Goal: Transaction & Acquisition: Book appointment/travel/reservation

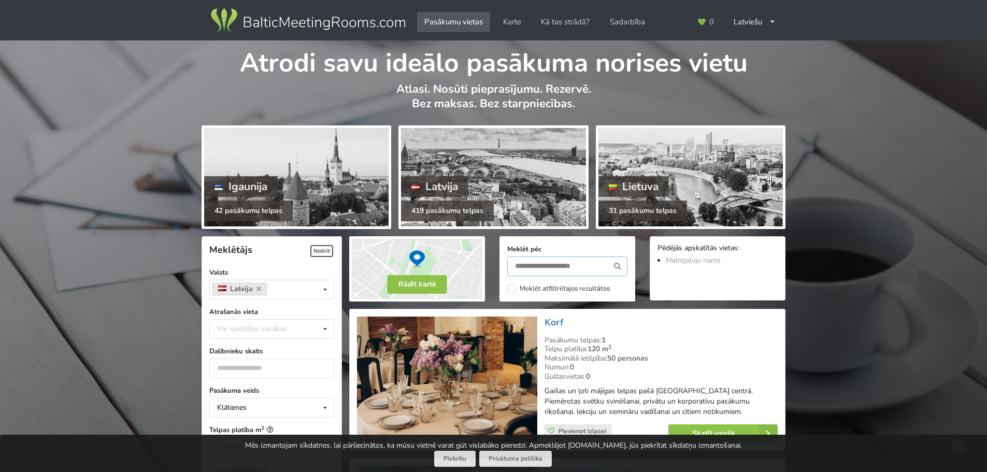
click at [534, 266] on input "text" at bounding box center [567, 267] width 120 height 20
click at [263, 329] on div "Var izvēlēties vairākas" at bounding box center [263, 329] width 96 height 12
type input "****"
click at [236, 309] on div "Rīga" at bounding box center [272, 310] width 124 height 19
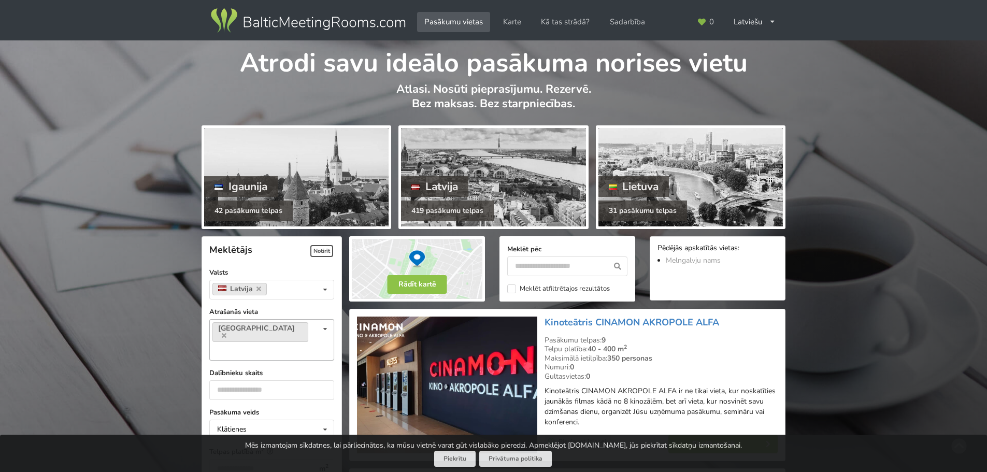
scroll to position [233, 0]
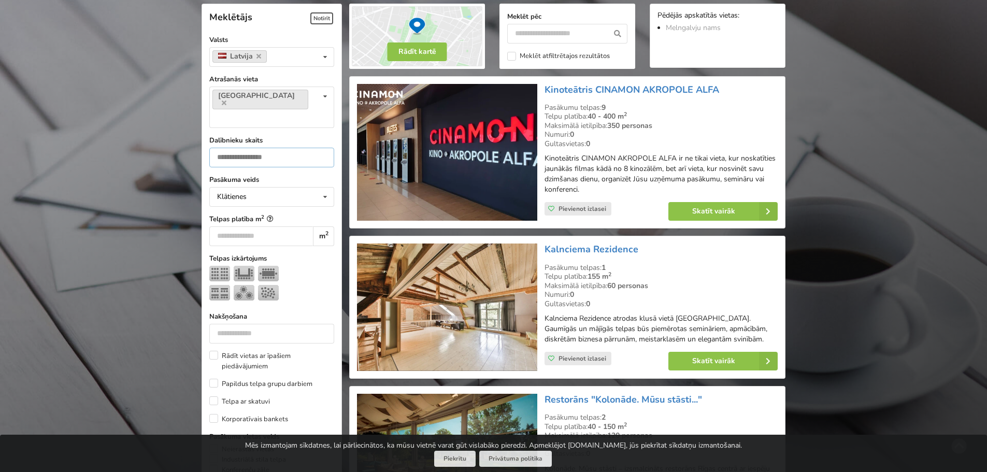
click at [265, 148] on input "number" at bounding box center [271, 158] width 125 height 20
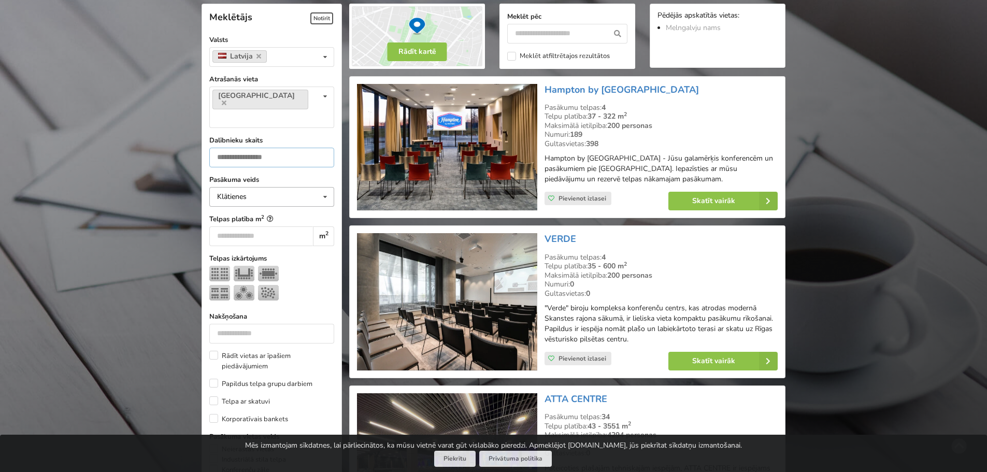
type input "***"
click at [241, 193] on div "Klātienes" at bounding box center [232, 196] width 30 height 7
click at [218, 266] on img at bounding box center [219, 274] width 21 height 16
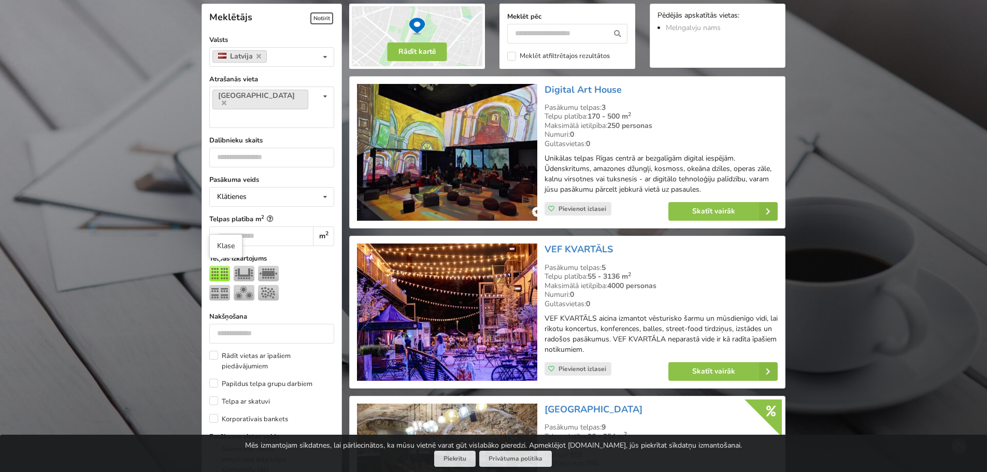
click at [221, 285] on img at bounding box center [219, 293] width 21 height 16
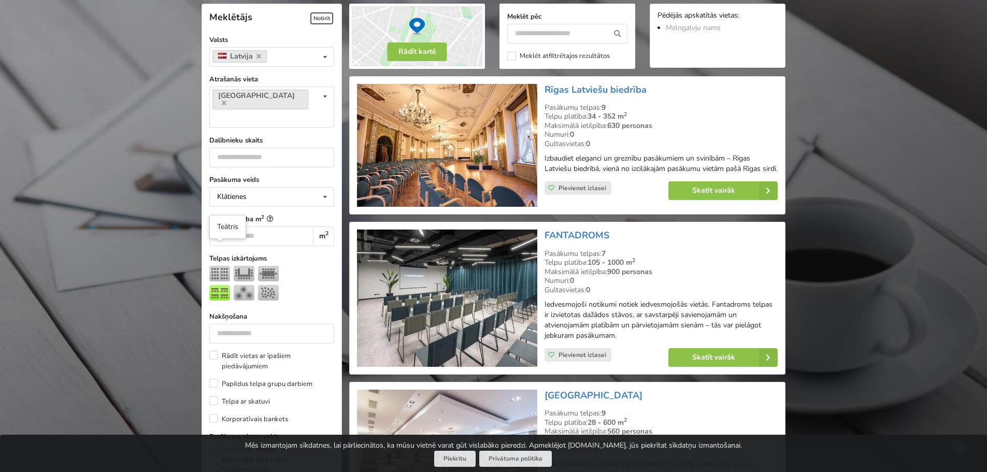
click at [220, 266] on img at bounding box center [219, 274] width 21 height 16
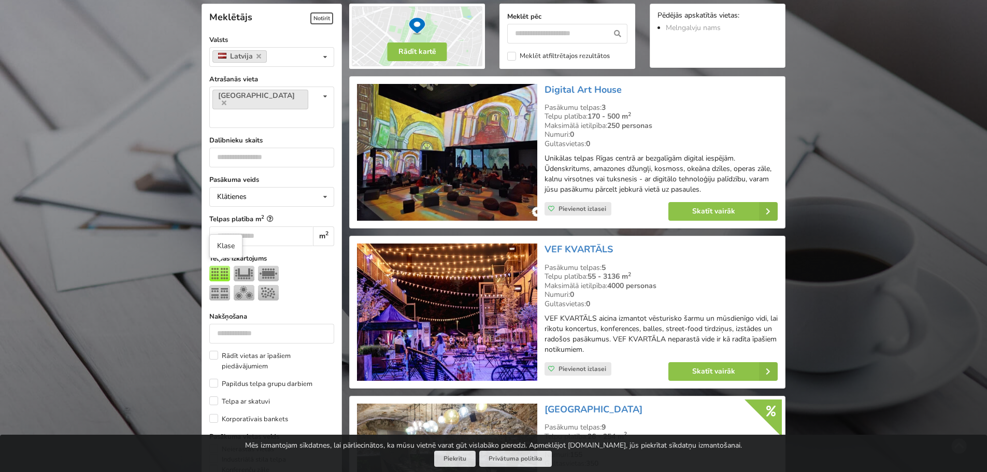
click at [222, 285] on img at bounding box center [219, 293] width 21 height 16
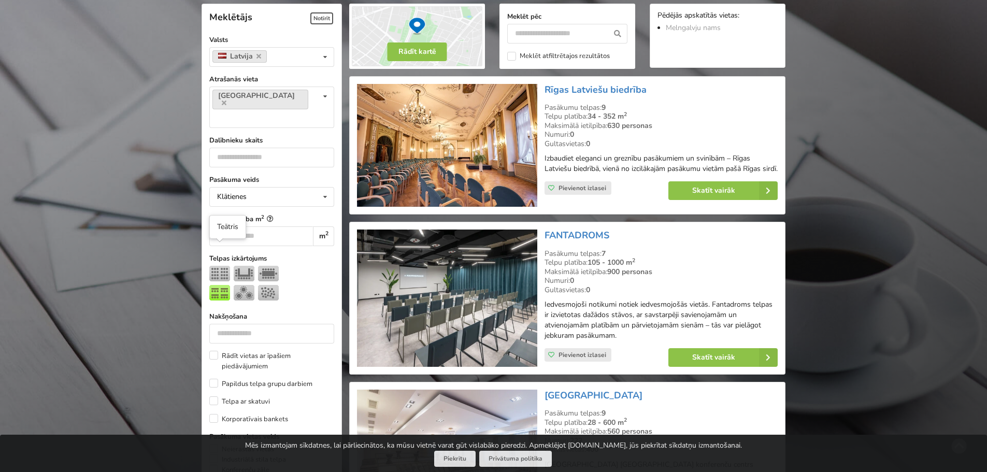
click at [222, 266] on img at bounding box center [219, 274] width 21 height 16
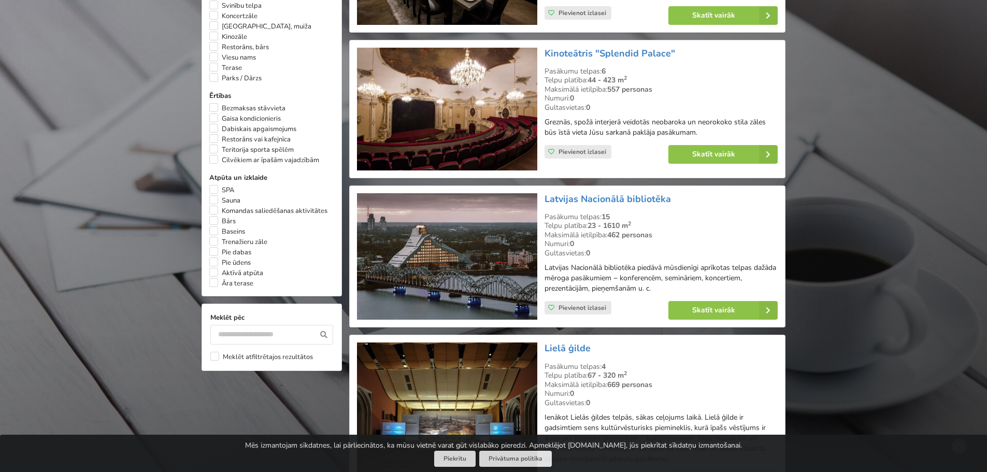
scroll to position [803, 0]
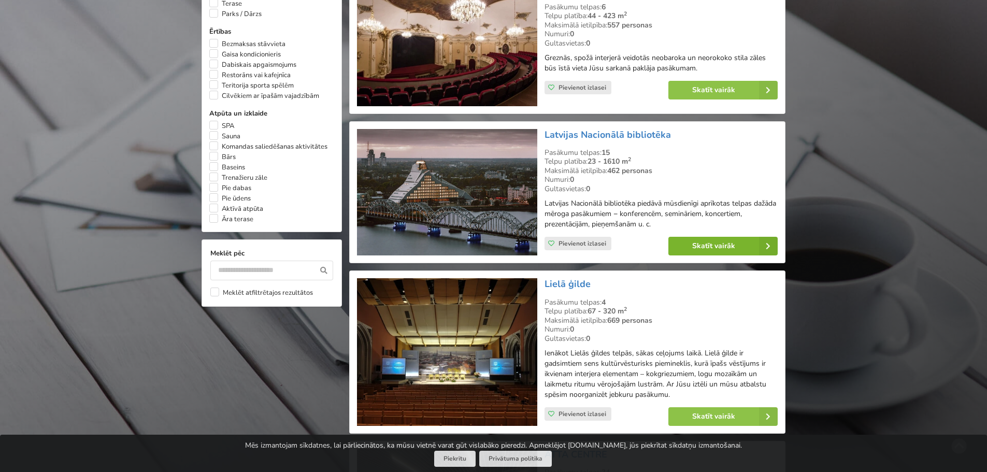
click at [714, 250] on link "Skatīt vairāk" at bounding box center [722, 246] width 109 height 19
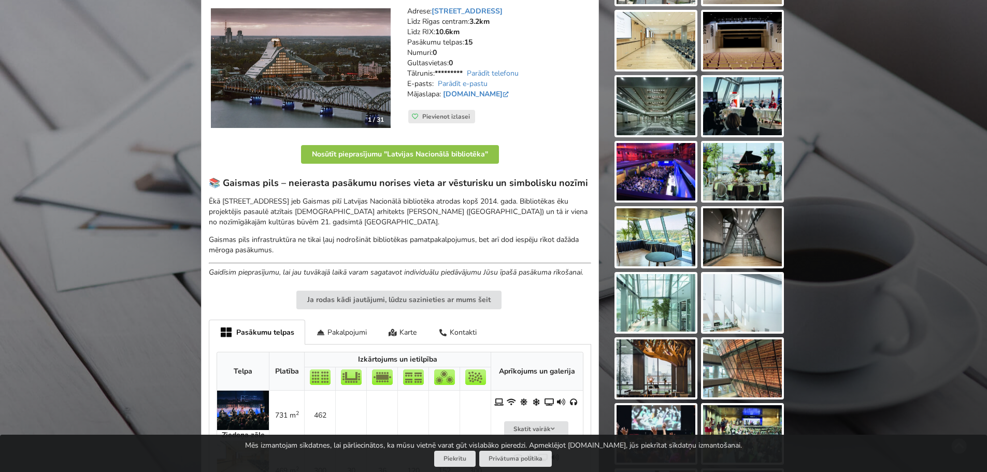
scroll to position [207, 0]
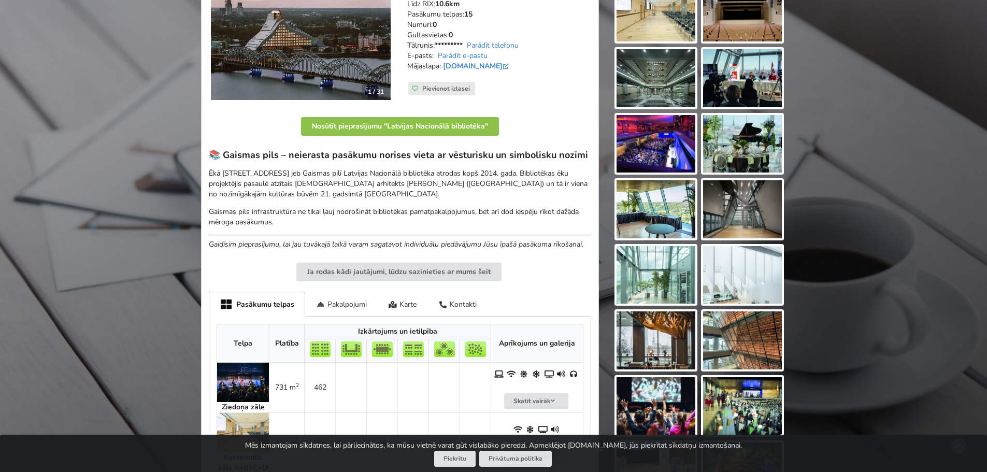
click at [344, 306] on div "Pakalpojumi" at bounding box center [341, 304] width 73 height 24
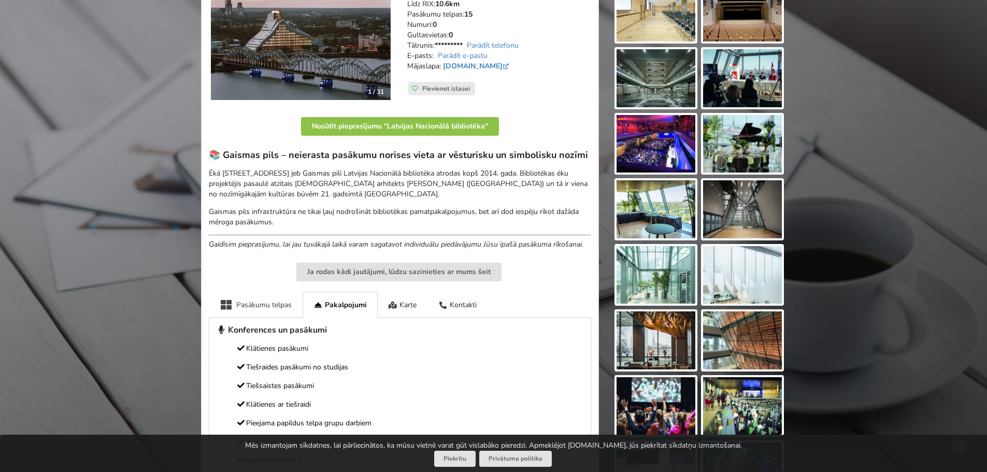
click at [288, 302] on div "Pasākumu telpas" at bounding box center [256, 304] width 94 height 25
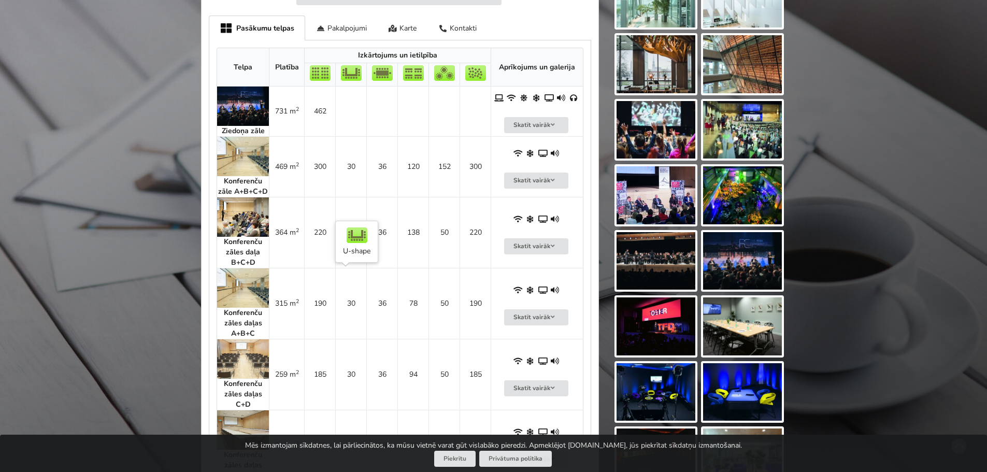
scroll to position [518, 0]
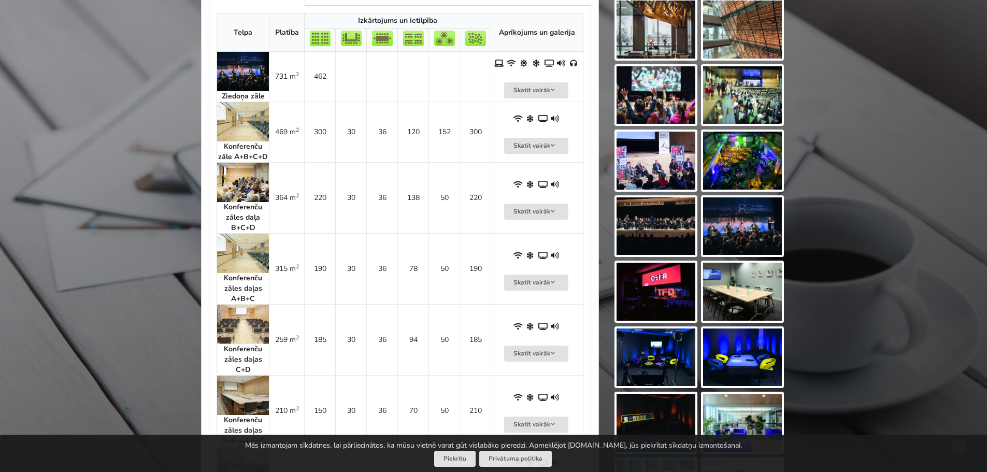
click at [241, 252] on img at bounding box center [243, 253] width 52 height 39
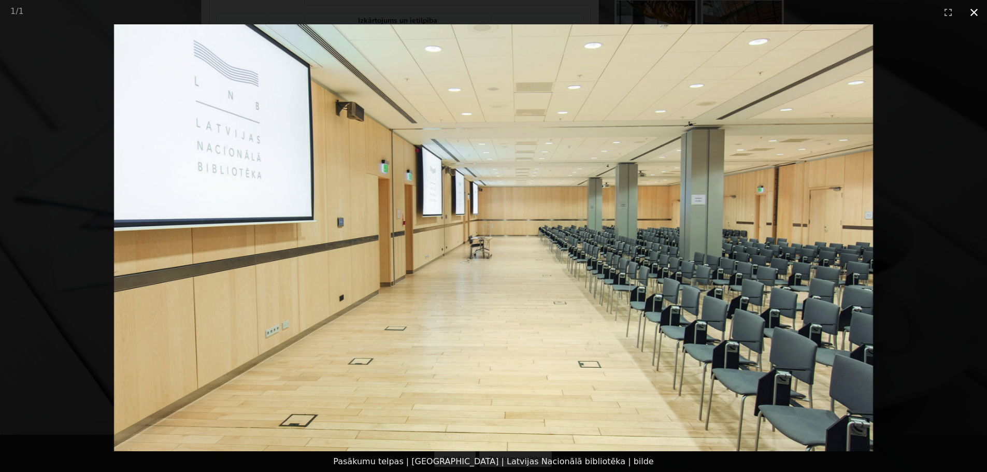
click at [978, 15] on button "Close gallery" at bounding box center [974, 12] width 26 height 24
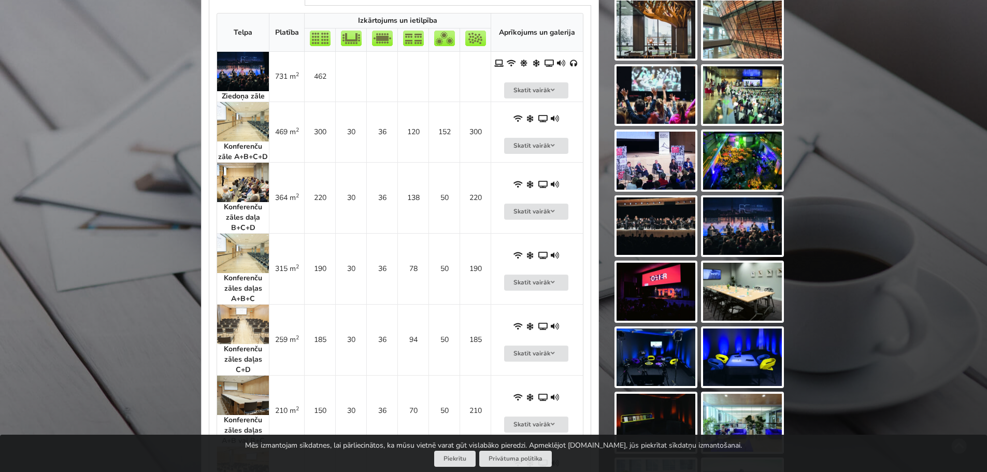
click at [259, 188] on img at bounding box center [243, 182] width 52 height 39
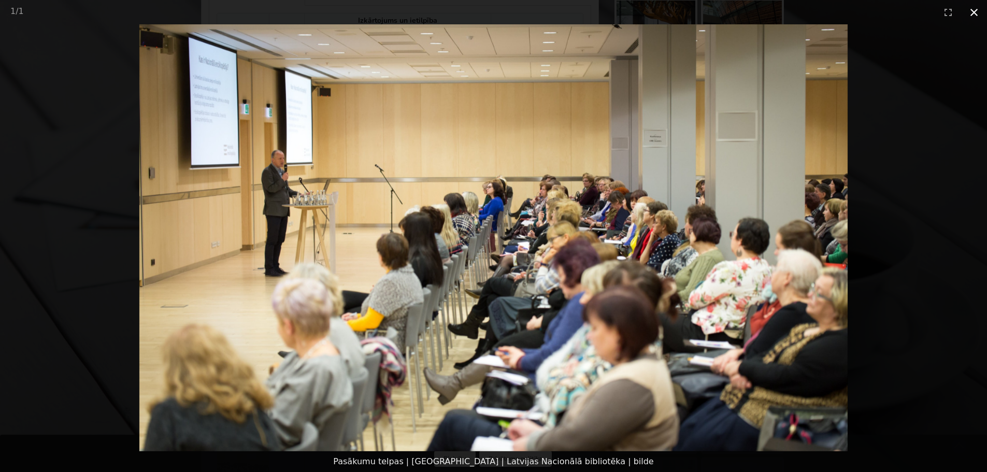
click at [974, 13] on button "Close gallery" at bounding box center [974, 12] width 26 height 24
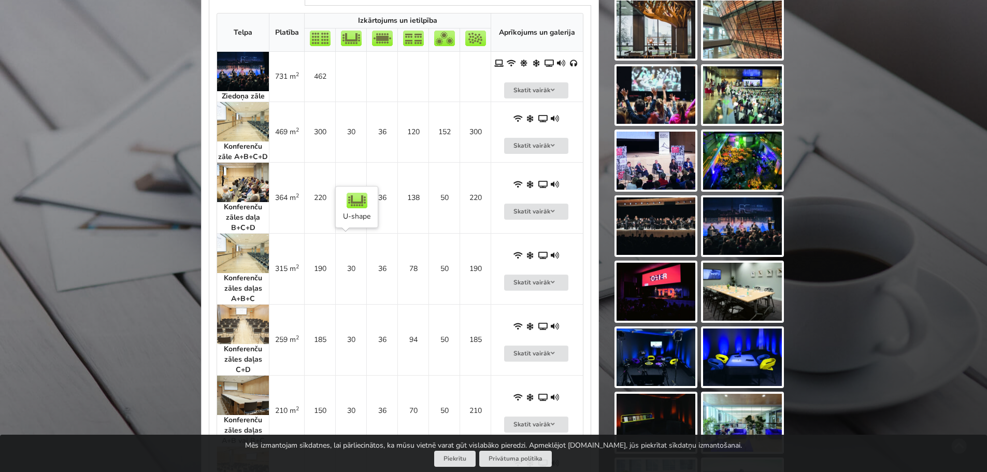
scroll to position [466, 0]
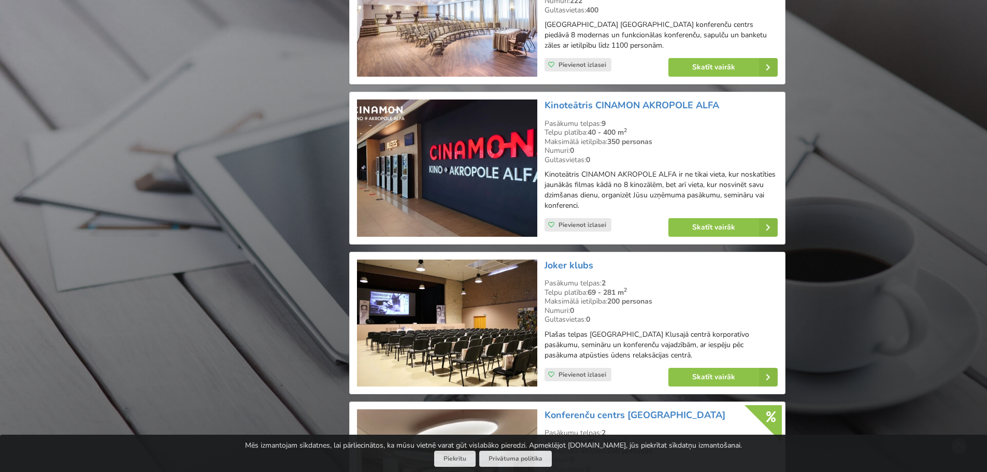
scroll to position [1994, 0]
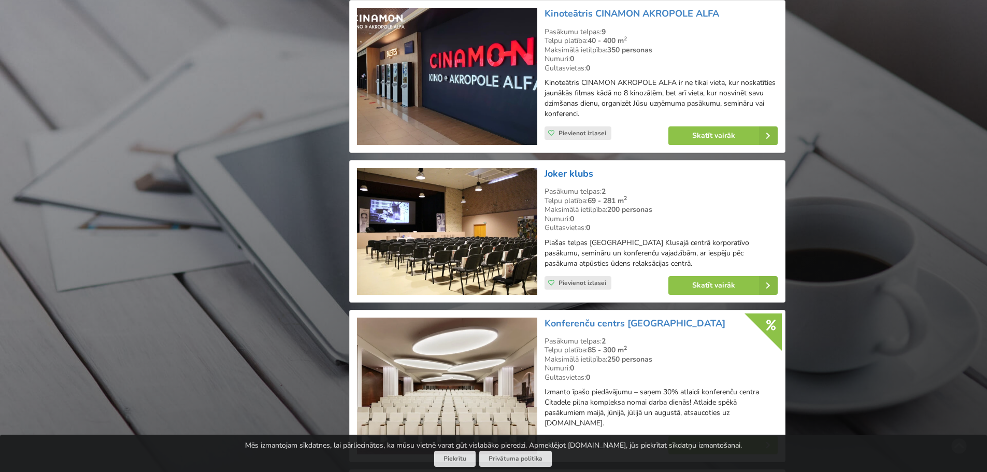
click at [581, 176] on link "Joker klubs" at bounding box center [569, 173] width 49 height 12
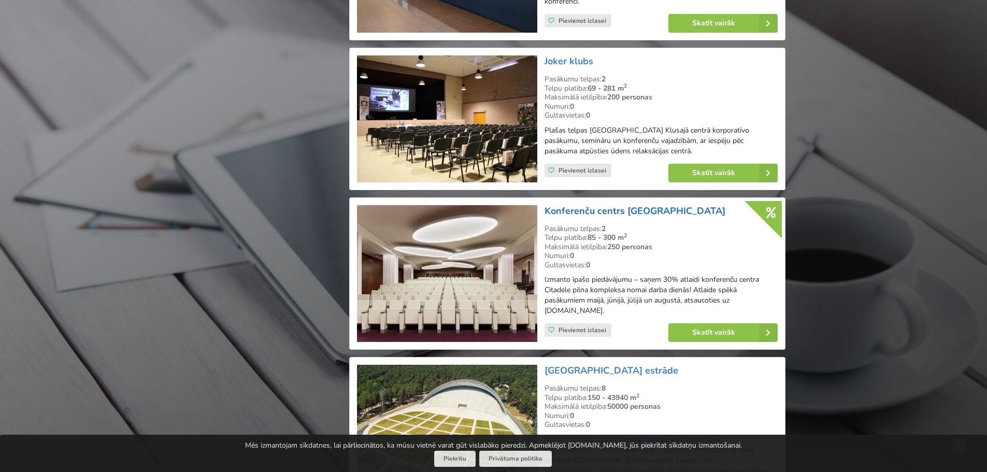
scroll to position [2202, 0]
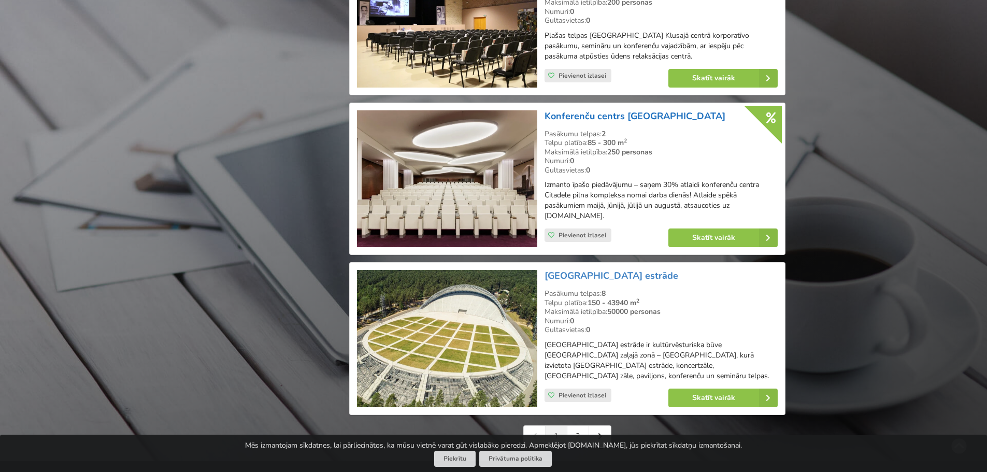
click at [621, 115] on link "Konferenču centrs [GEOGRAPHIC_DATA]" at bounding box center [635, 116] width 181 height 12
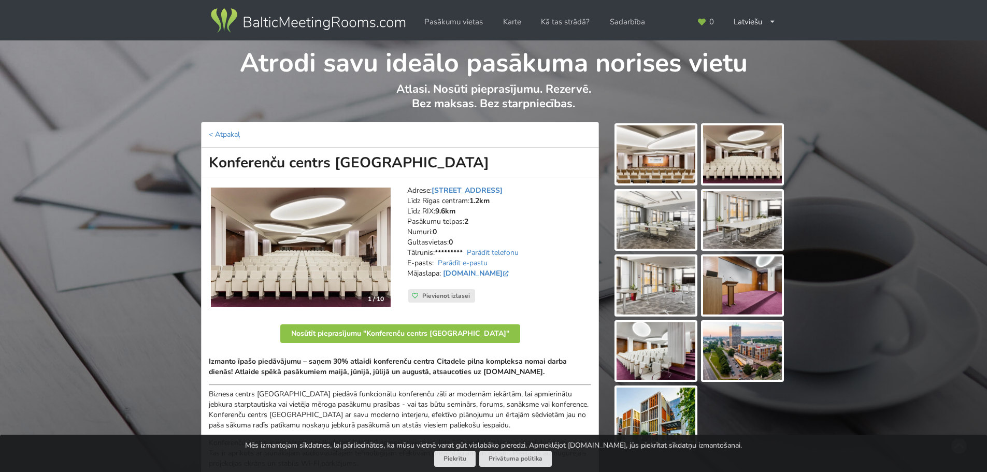
click at [644, 302] on img at bounding box center [656, 286] width 79 height 58
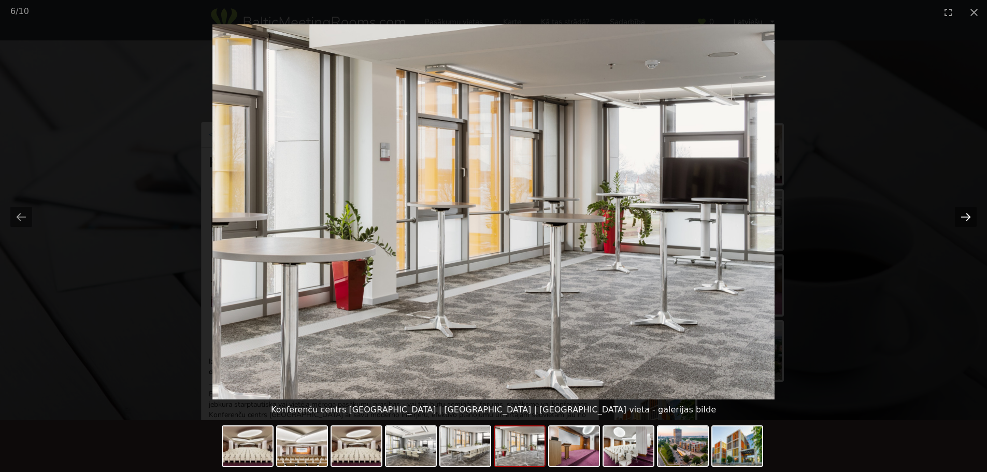
click at [961, 218] on button "Next slide" at bounding box center [966, 217] width 22 height 20
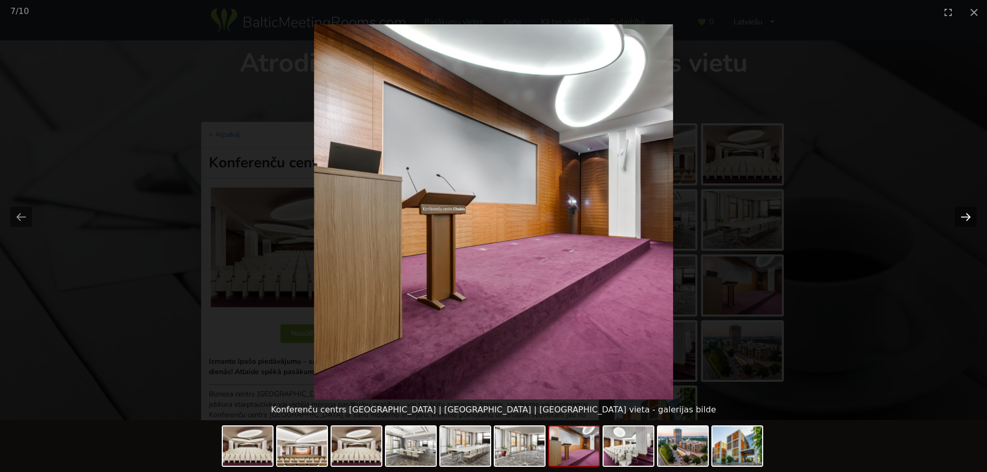
click at [963, 219] on button "Next slide" at bounding box center [966, 217] width 22 height 20
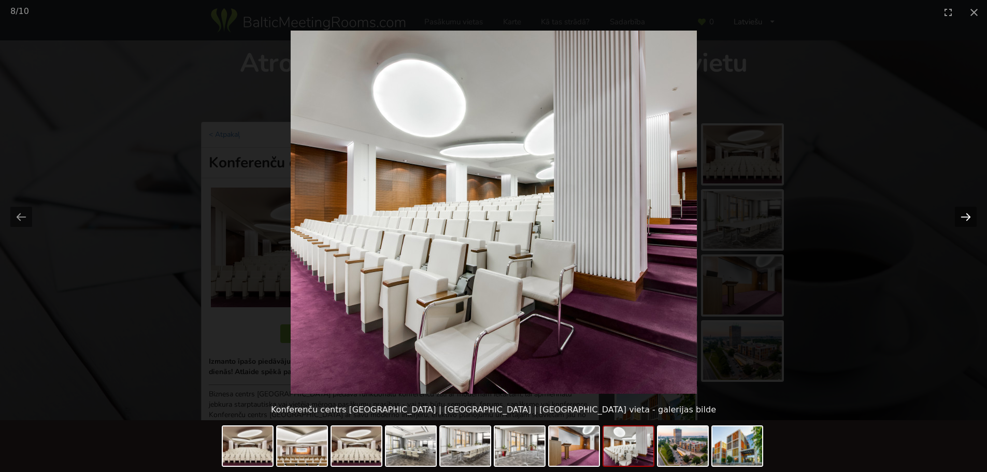
click at [963, 219] on button "Next slide" at bounding box center [966, 217] width 22 height 20
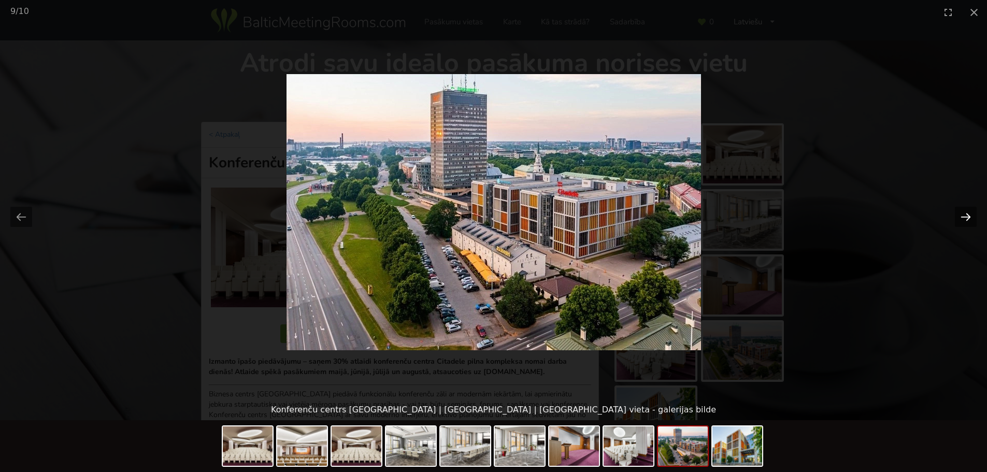
click at [964, 220] on button "Next slide" at bounding box center [966, 217] width 22 height 20
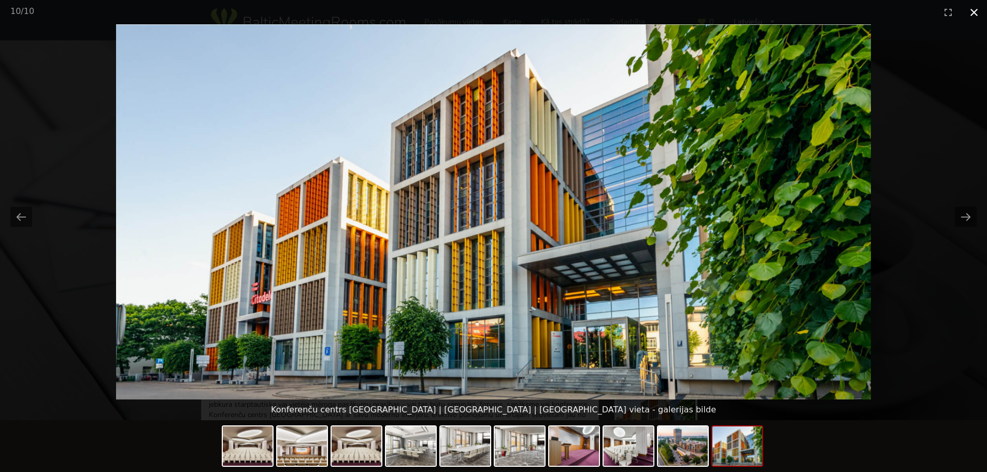
click at [973, 11] on button "Close gallery" at bounding box center [974, 12] width 26 height 24
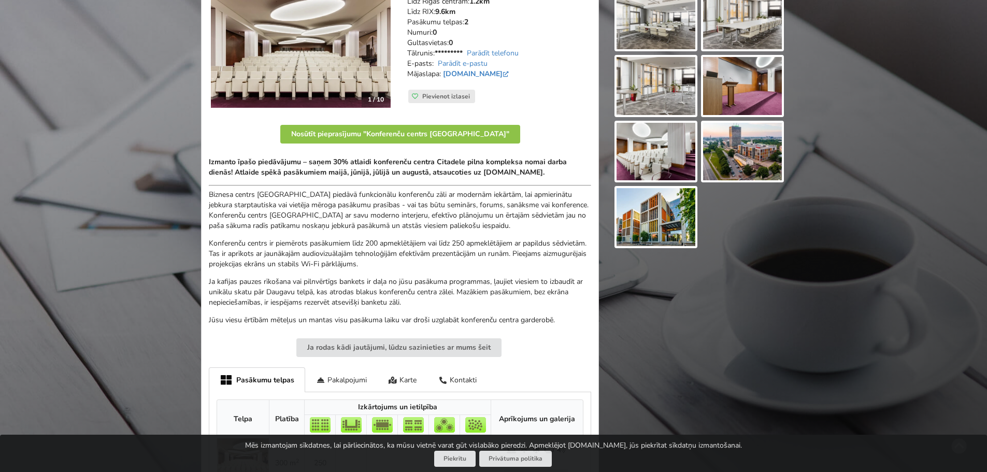
scroll to position [104, 0]
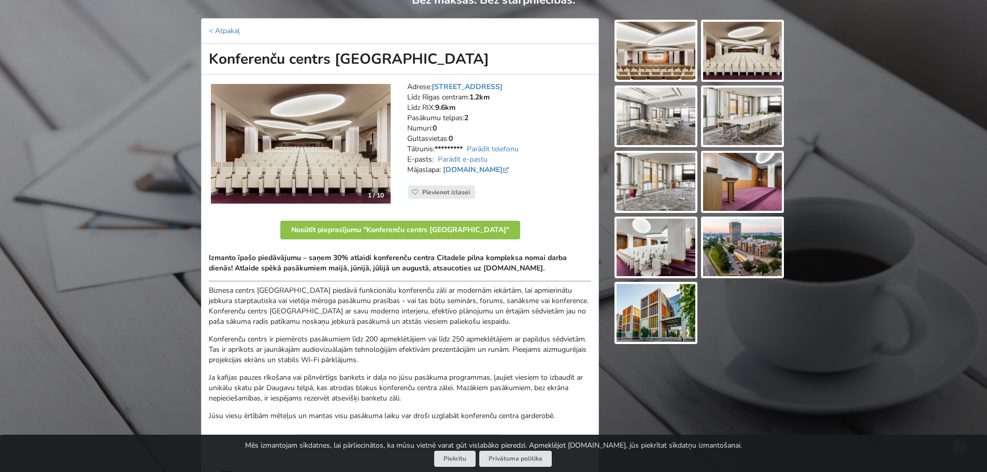
click at [497, 149] on link "Parādīt telefonu" at bounding box center [493, 149] width 52 height 10
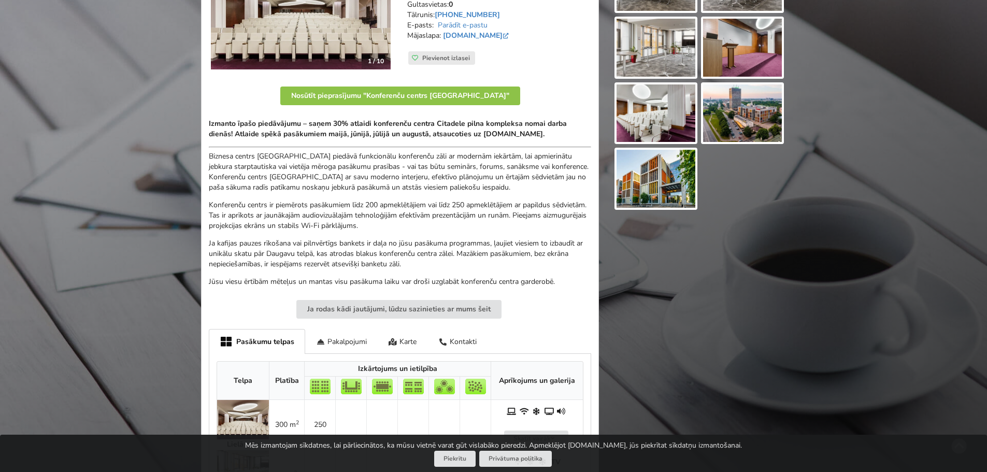
scroll to position [311, 0]
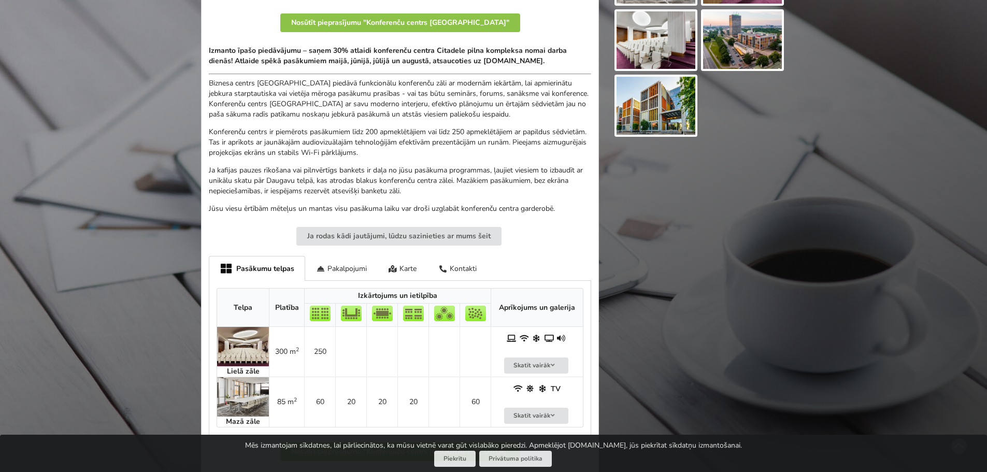
click at [257, 359] on img at bounding box center [243, 346] width 52 height 39
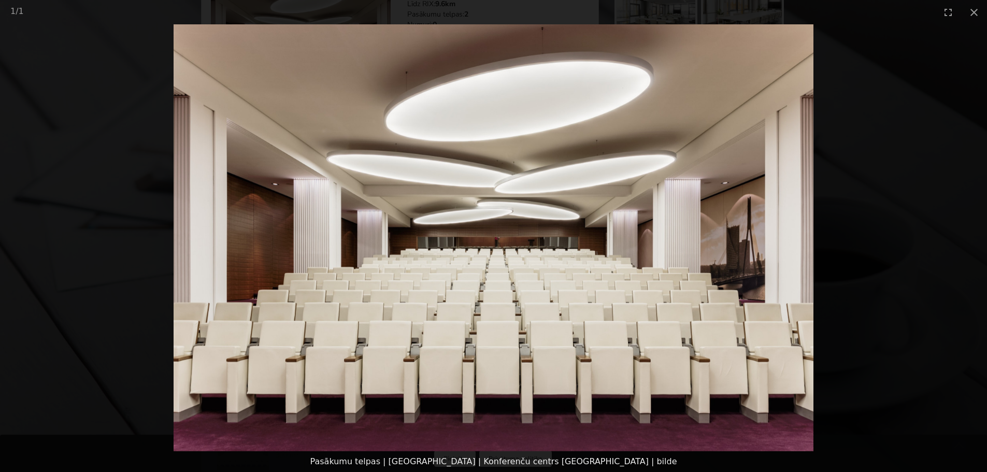
click at [97, 258] on picture at bounding box center [493, 237] width 987 height 427
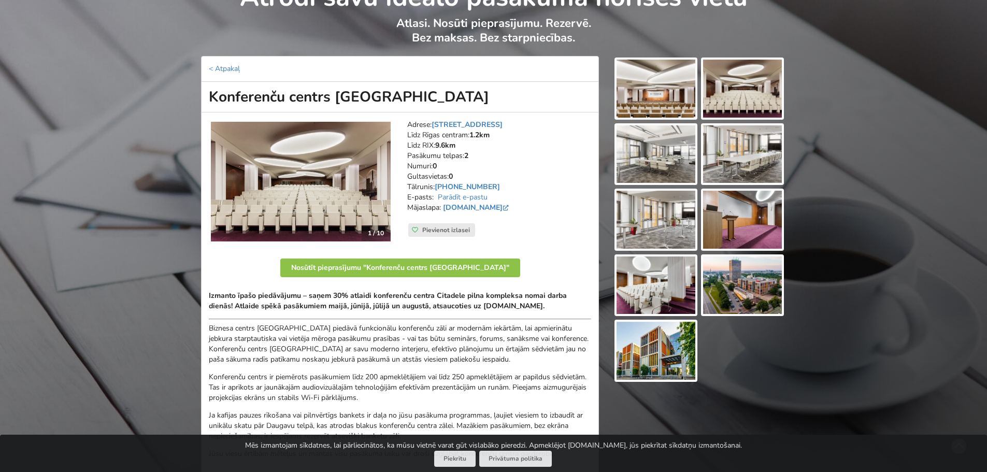
scroll to position [52, 0]
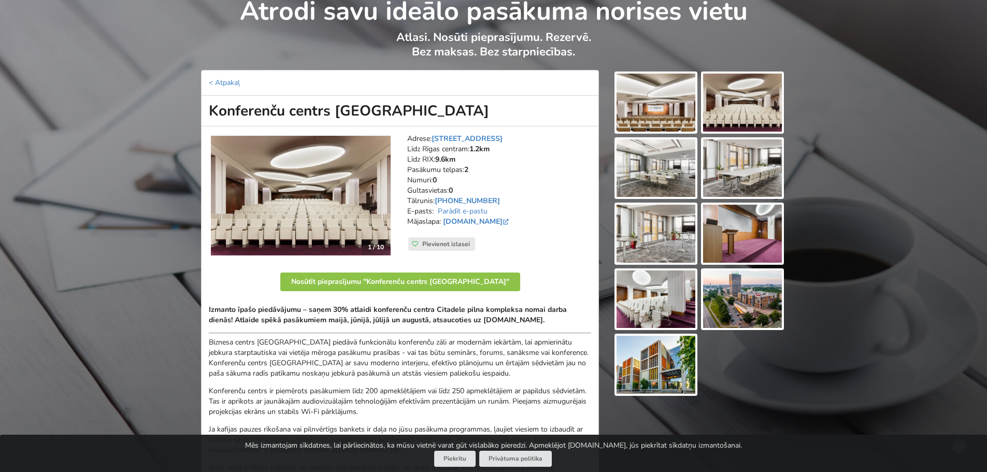
click at [745, 246] on img at bounding box center [742, 234] width 79 height 58
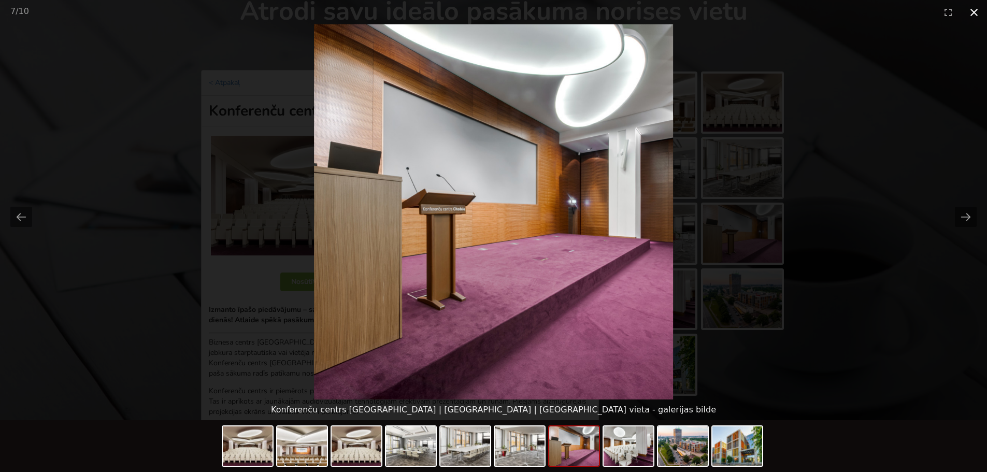
click at [973, 15] on button "Close gallery" at bounding box center [974, 12] width 26 height 24
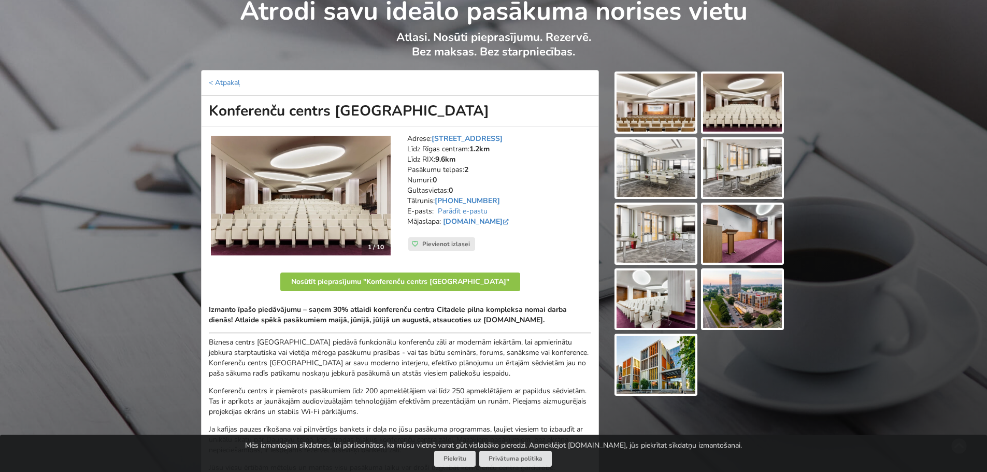
click at [846, 323] on div "Atrodi savu ideālo pasākuma norises vietu Atlasi. Nosūti pieprasījumu. Rezervē.…" at bounding box center [493, 376] width 987 height 775
click at [719, 177] on img at bounding box center [742, 168] width 79 height 58
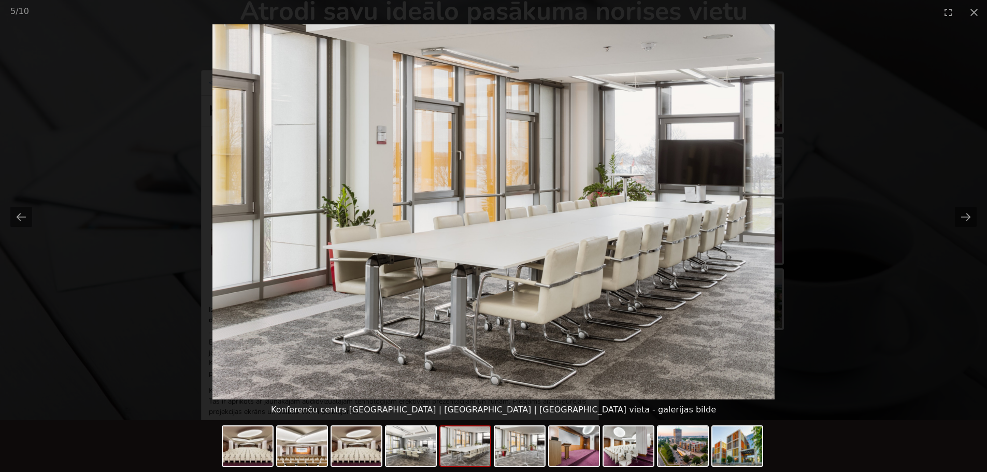
scroll to position [0, 0]
click at [906, 243] on picture at bounding box center [493, 211] width 987 height 375
click at [935, 198] on picture at bounding box center [493, 211] width 987 height 375
click at [24, 221] on button "Previous slide" at bounding box center [21, 217] width 22 height 20
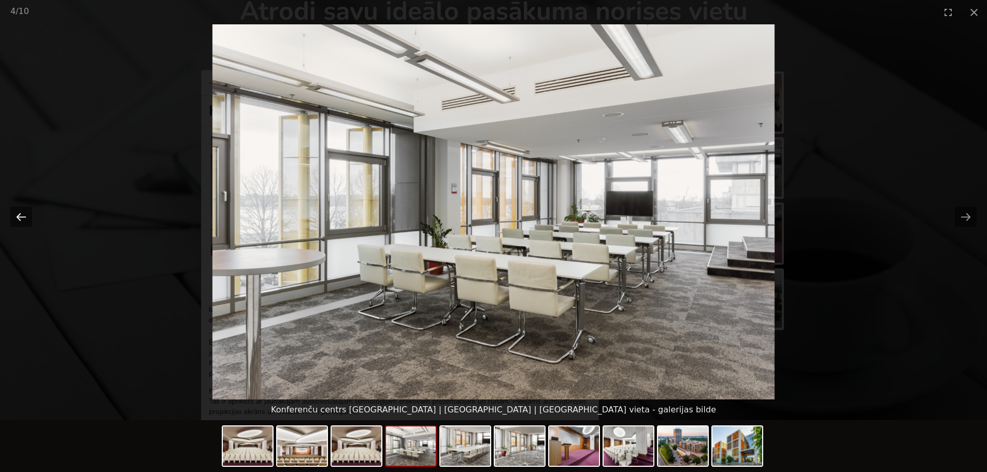
click at [24, 221] on button "Previous slide" at bounding box center [21, 217] width 22 height 20
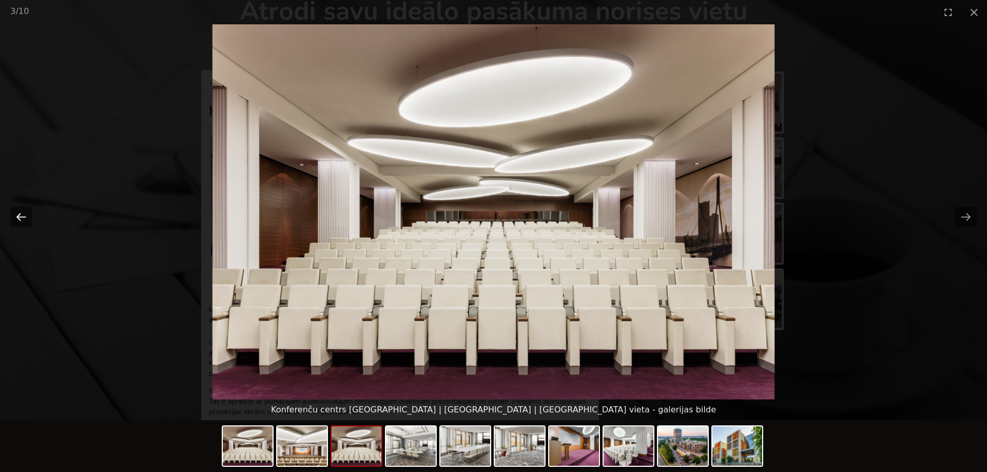
click at [15, 218] on button "Previous slide" at bounding box center [21, 217] width 22 height 20
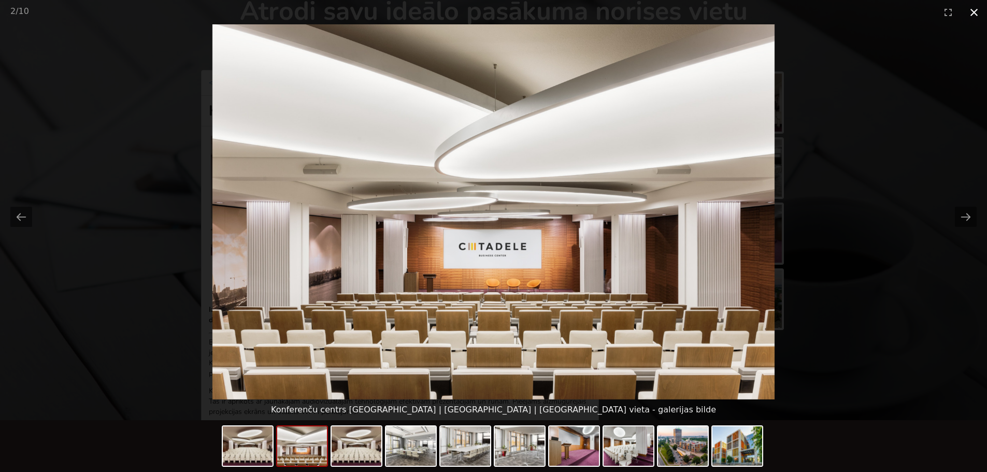
click at [972, 15] on button "Close gallery" at bounding box center [974, 12] width 26 height 24
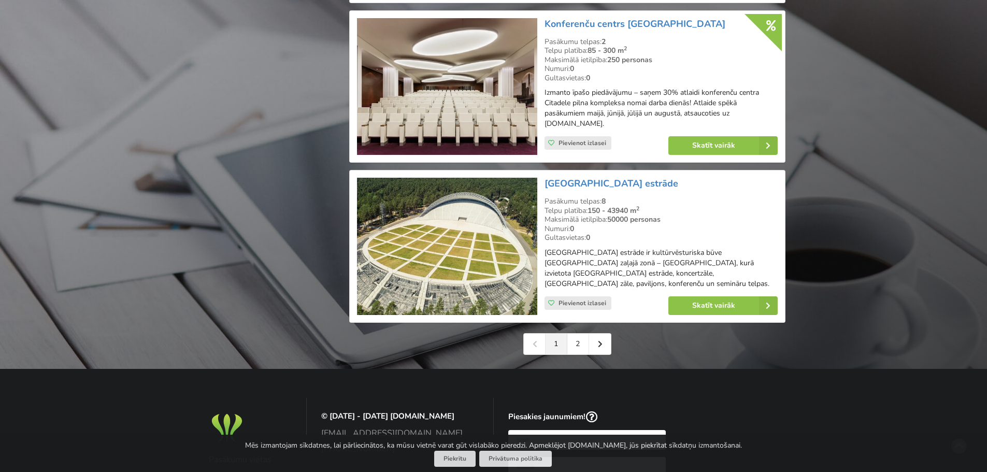
scroll to position [2421, 0]
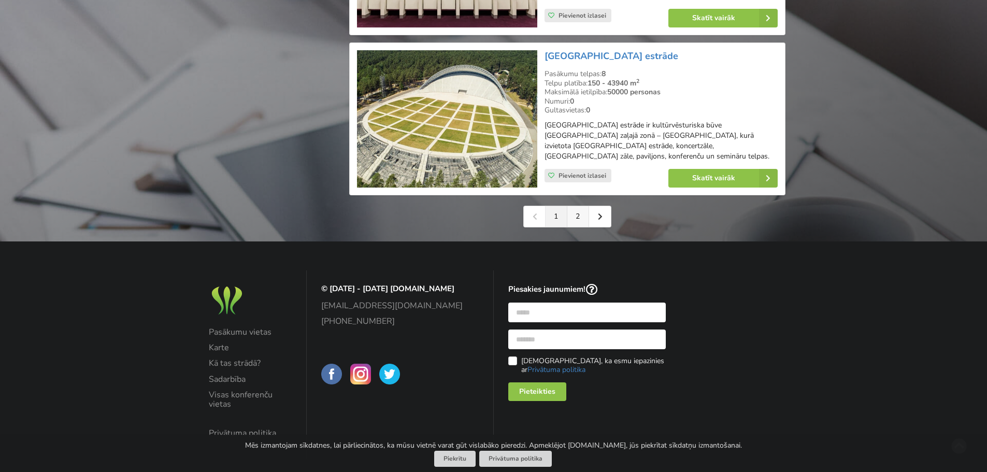
click at [575, 206] on link "2" at bounding box center [578, 216] width 22 height 21
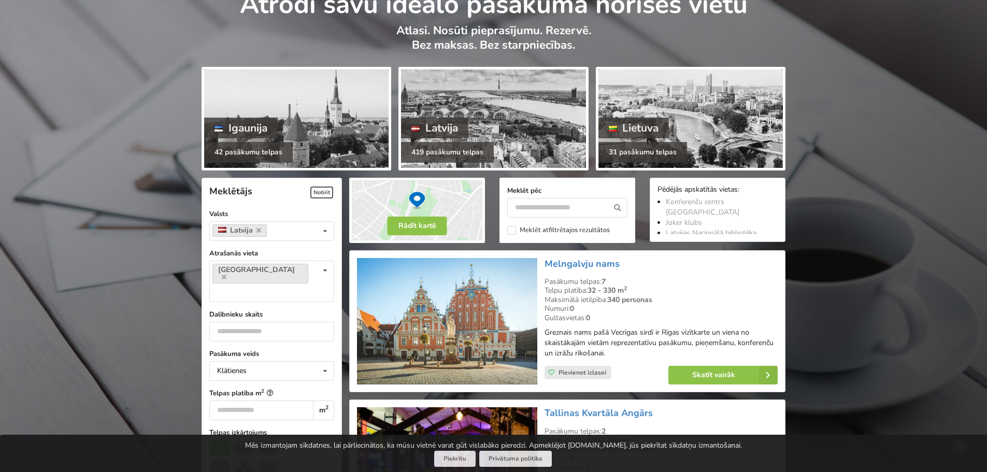
scroll to position [155, 0]
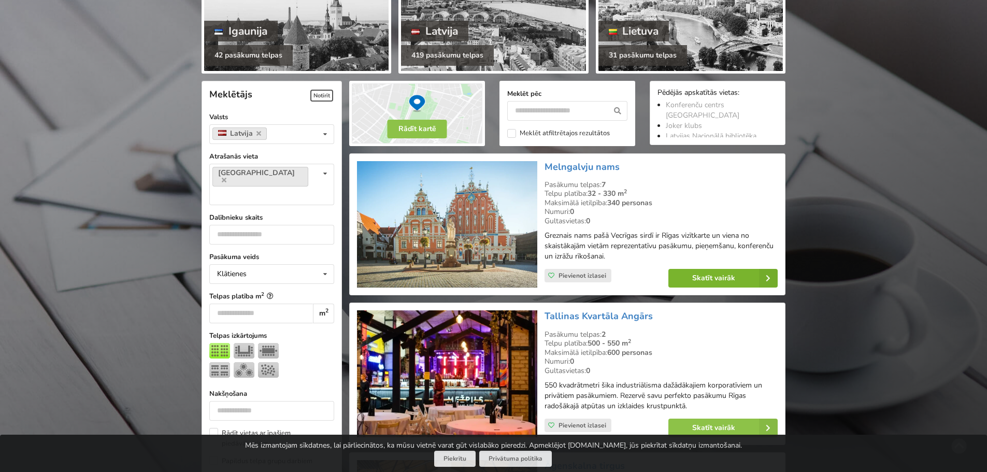
click at [722, 277] on link "Skatīt vairāk" at bounding box center [722, 278] width 109 height 19
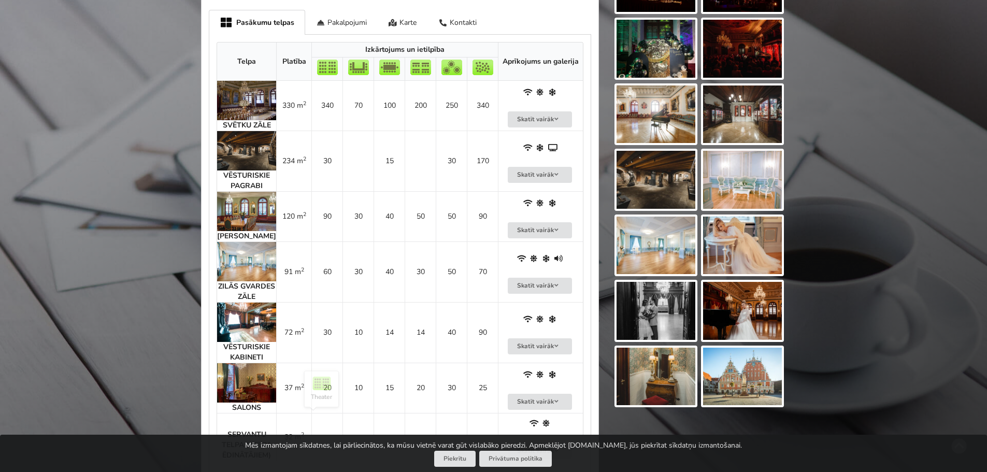
scroll to position [415, 0]
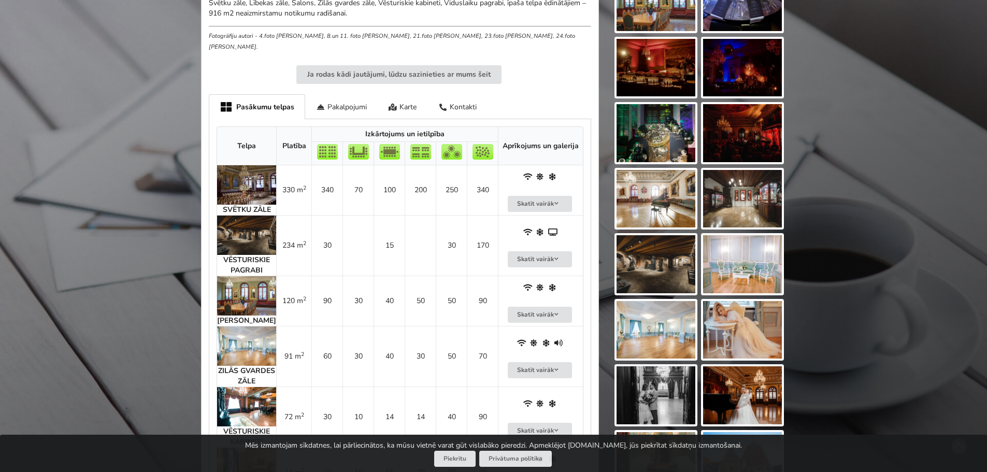
click at [259, 184] on img at bounding box center [246, 184] width 59 height 39
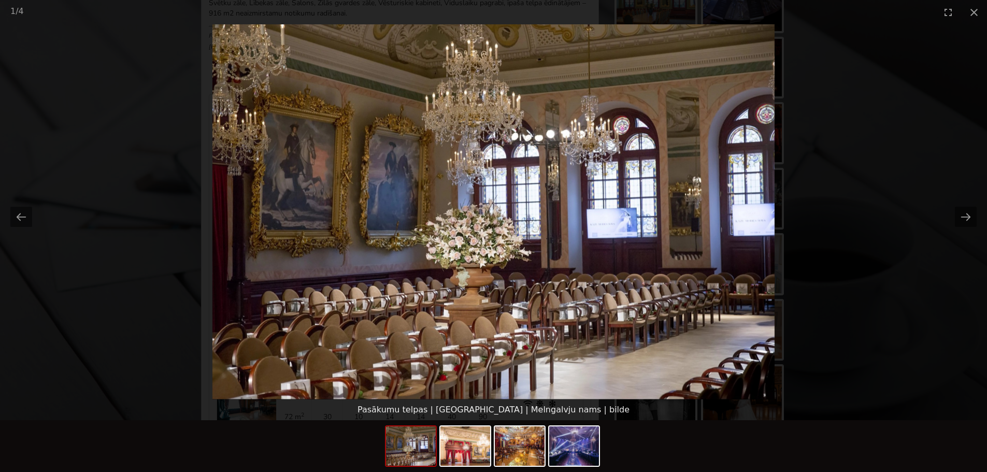
scroll to position [0, 0]
click at [872, 267] on picture at bounding box center [493, 211] width 987 height 375
click at [976, 12] on button "Close gallery" at bounding box center [974, 12] width 26 height 24
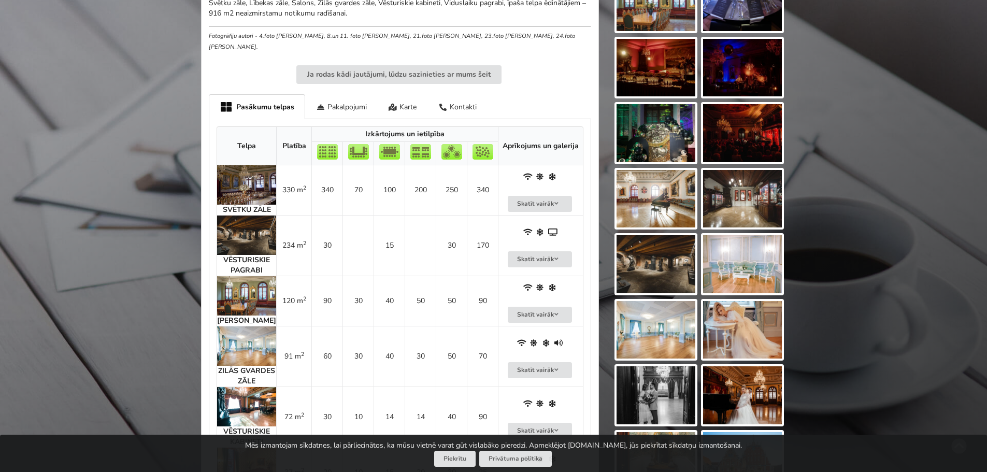
click at [641, 261] on img at bounding box center [656, 264] width 79 height 58
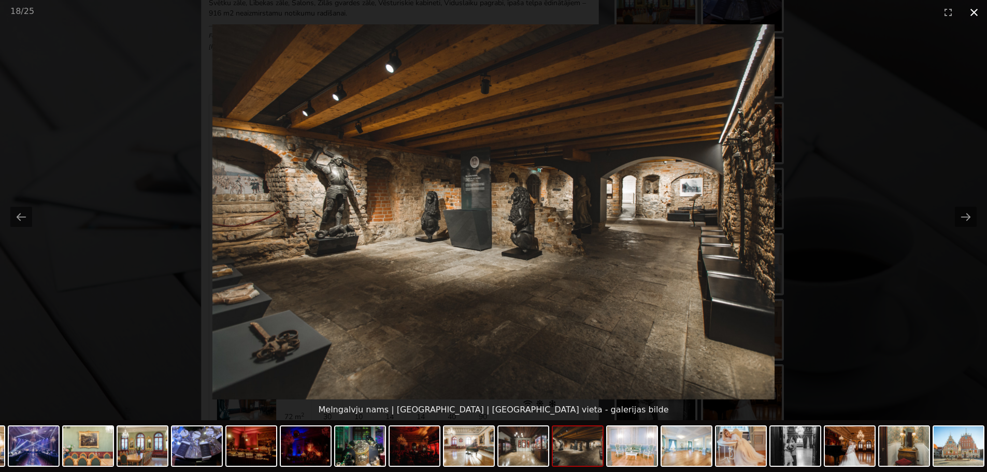
click at [977, 5] on button "Close gallery" at bounding box center [974, 12] width 26 height 24
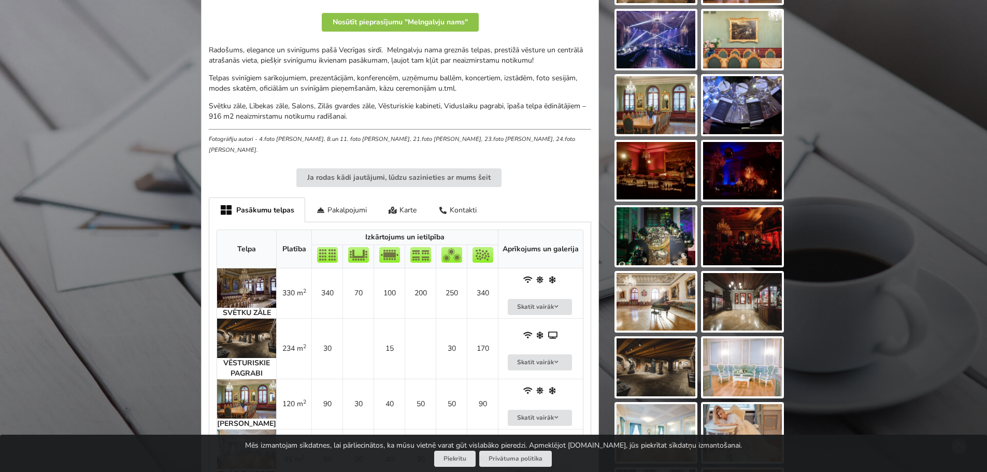
scroll to position [311, 0]
click at [416, 284] on td "200" at bounding box center [420, 294] width 31 height 50
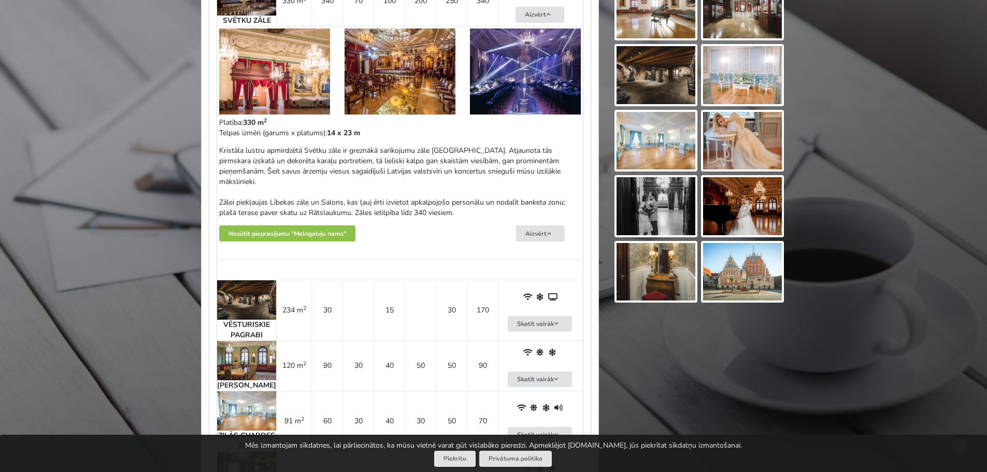
scroll to position [518, 0]
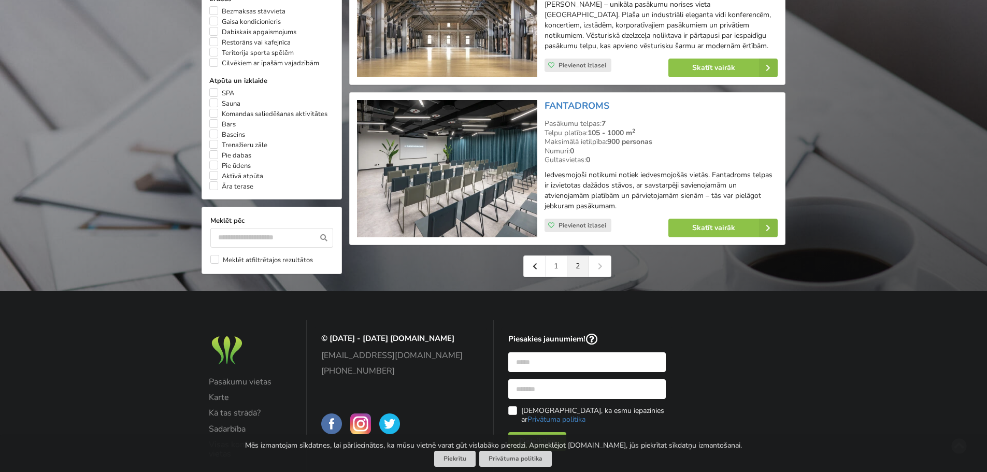
scroll to position [901, 0]
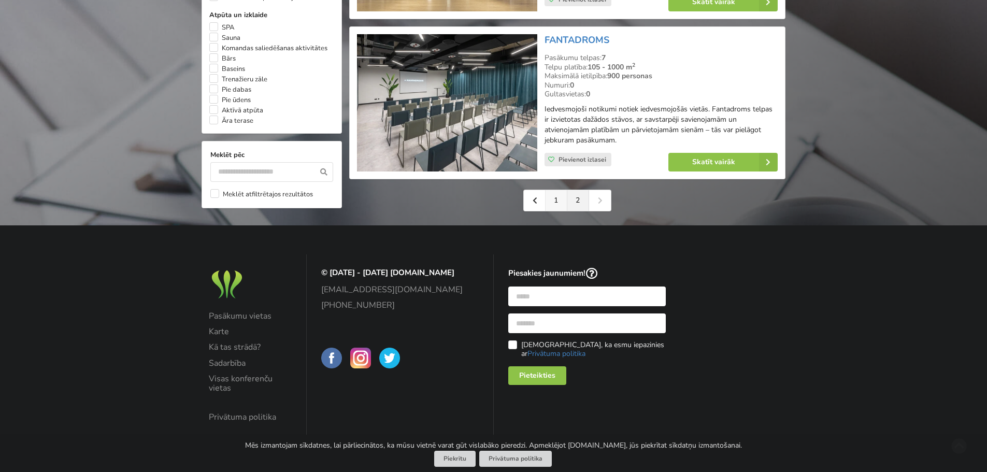
click at [553, 207] on link "1" at bounding box center [557, 200] width 22 height 21
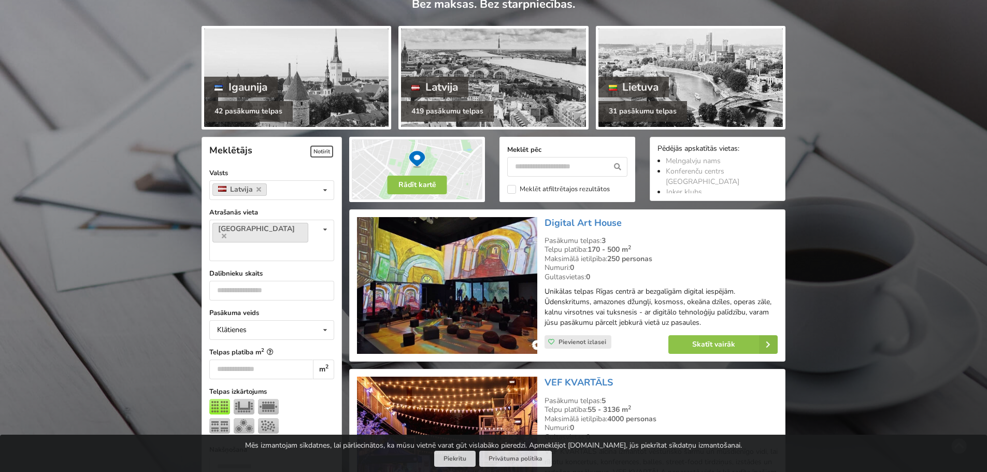
scroll to position [259, 0]
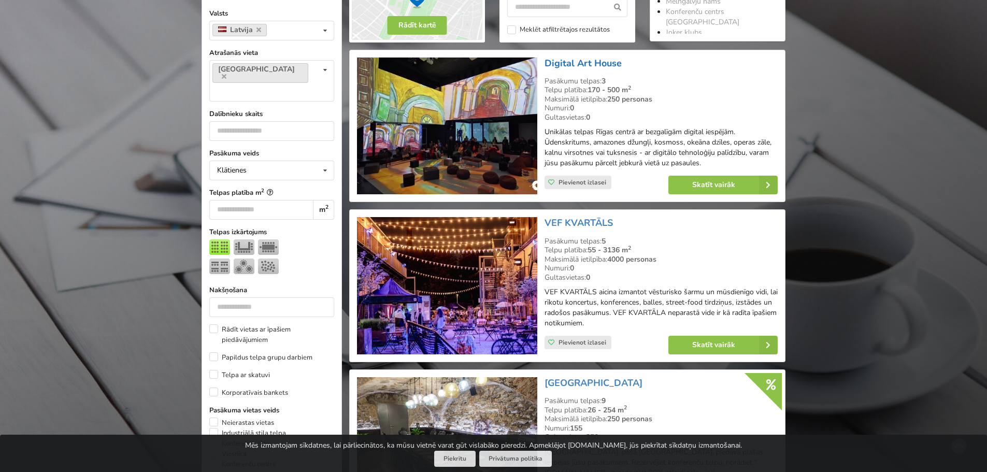
click at [596, 68] on link "Digital Art House" at bounding box center [583, 63] width 77 height 12
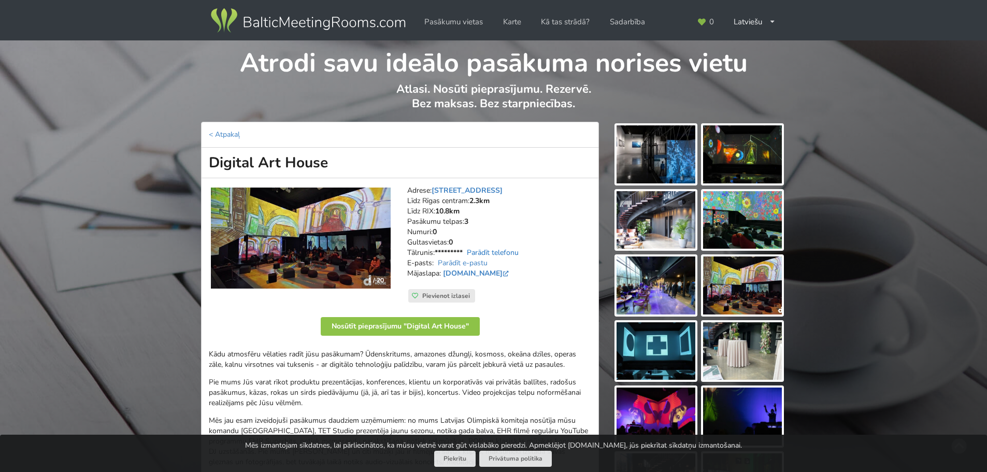
click at [504, 254] on link "Parādīt telefonu" at bounding box center [493, 253] width 52 height 10
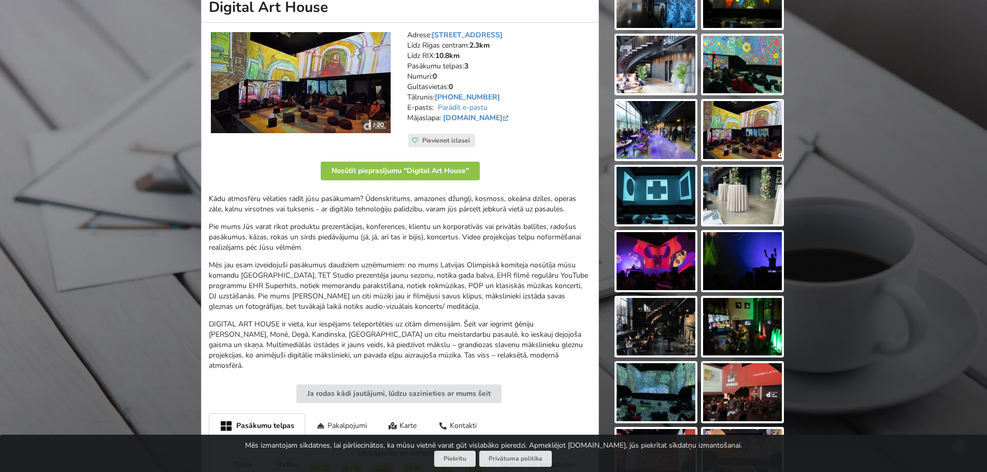
scroll to position [52, 0]
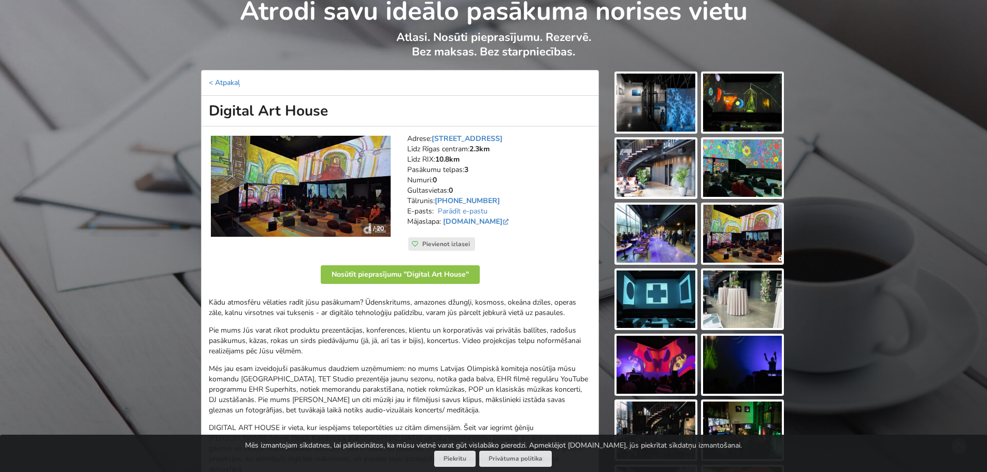
click at [212, 84] on link "< Atpakaļ" at bounding box center [224, 83] width 31 height 10
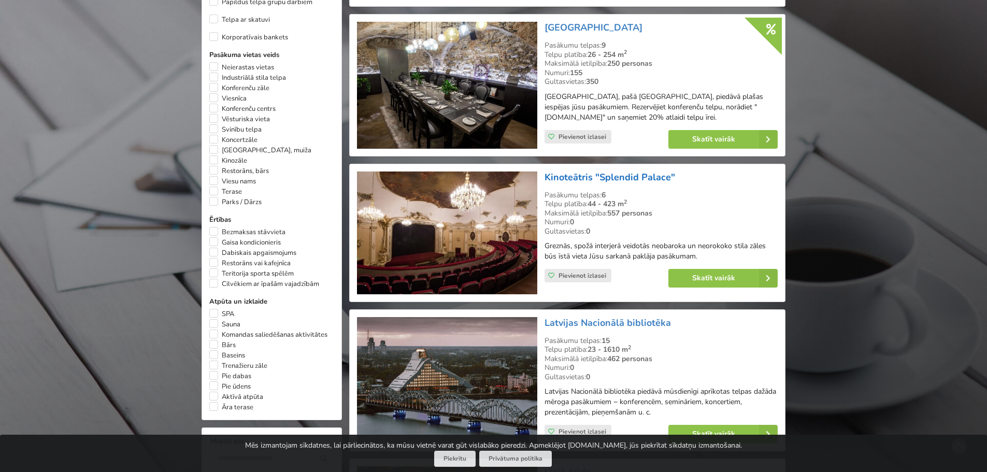
scroll to position [674, 0]
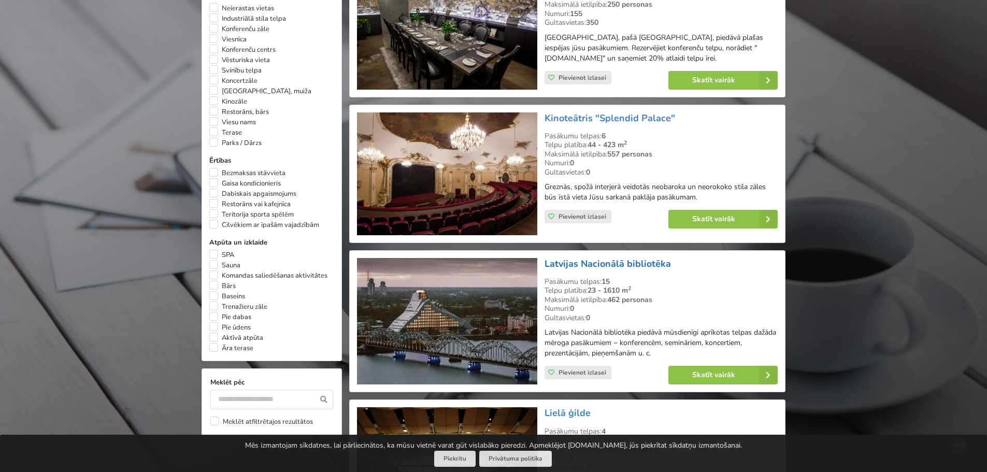
click at [580, 262] on link "Latvijas Nacionālā bibliotēka" at bounding box center [608, 264] width 126 height 12
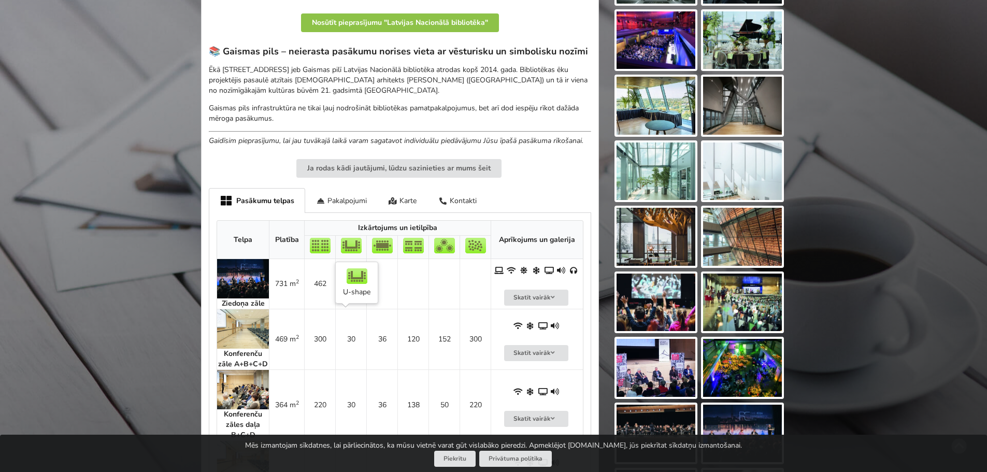
scroll to position [363, 0]
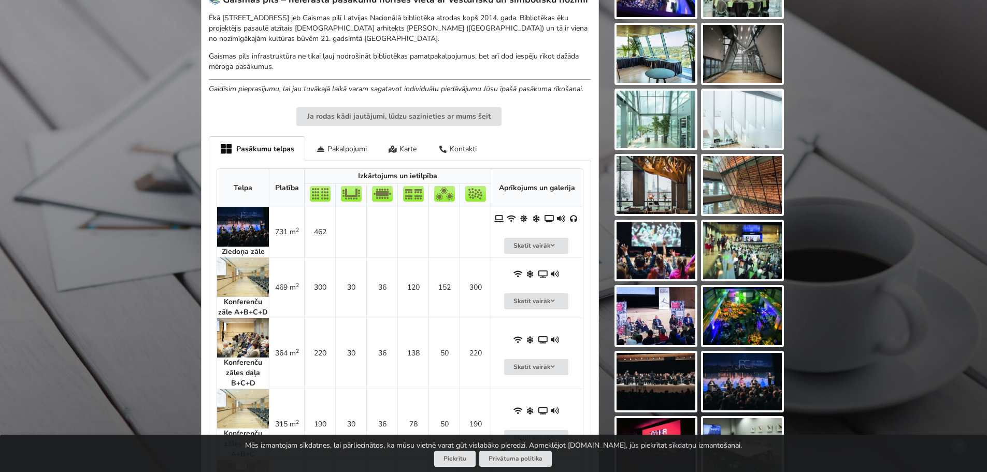
click at [260, 345] on img at bounding box center [243, 337] width 52 height 39
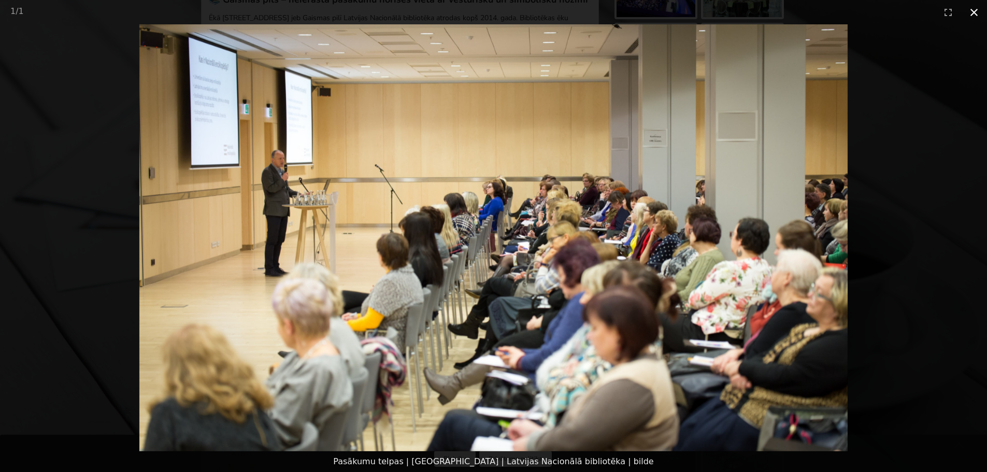
click at [976, 13] on button "Close gallery" at bounding box center [974, 12] width 26 height 24
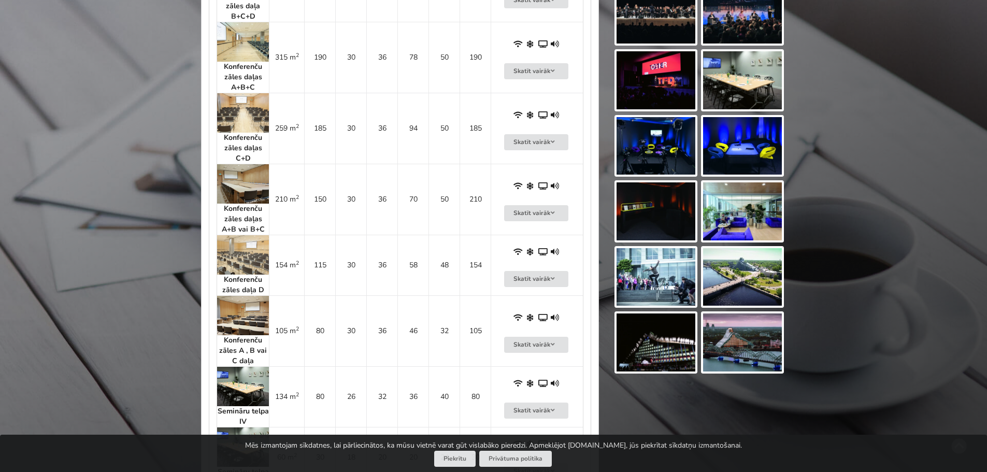
scroll to position [725, 0]
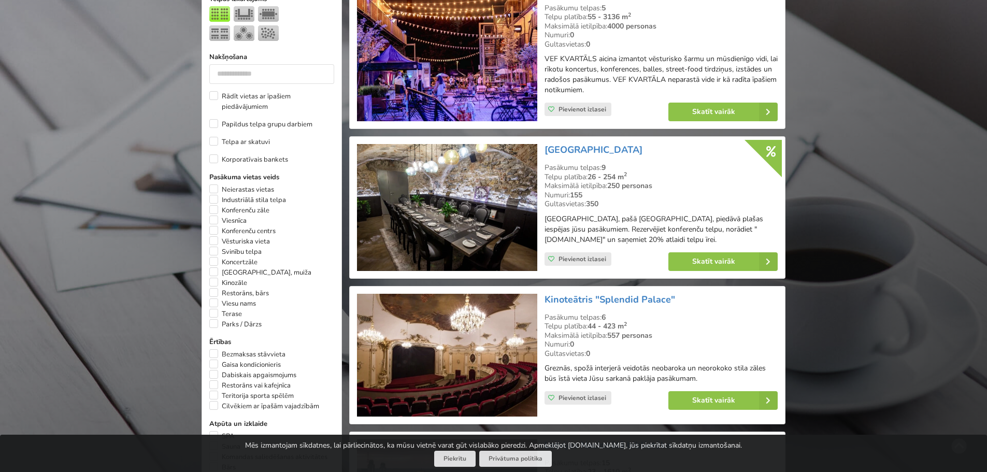
scroll to position [311, 0]
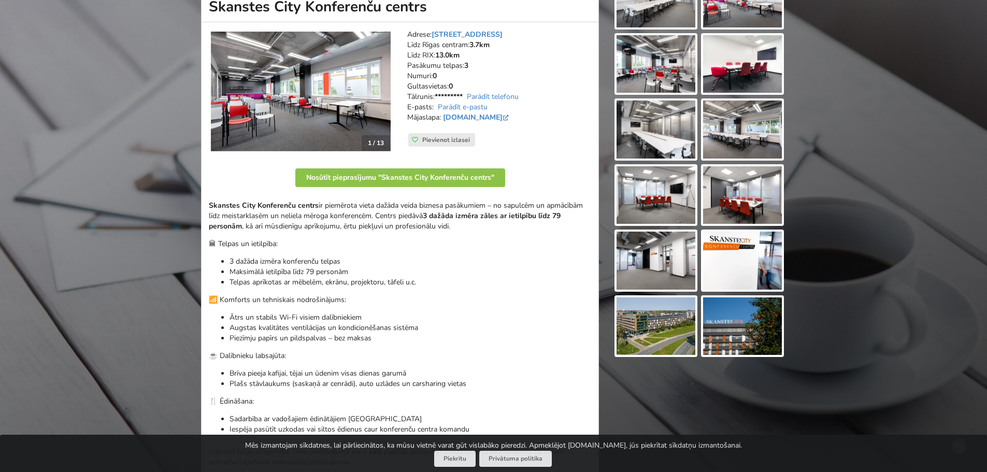
scroll to position [259, 0]
